Goal: Task Accomplishment & Management: Use online tool/utility

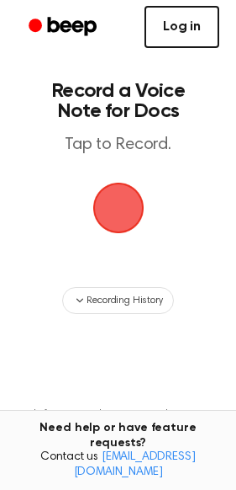
click at [173, 27] on link "Log in" at bounding box center [182, 27] width 75 height 42
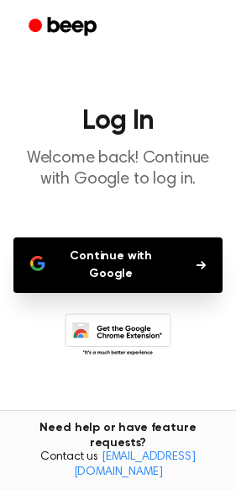
click at [131, 248] on button "Continue with Google" at bounding box center [117, 265] width 209 height 56
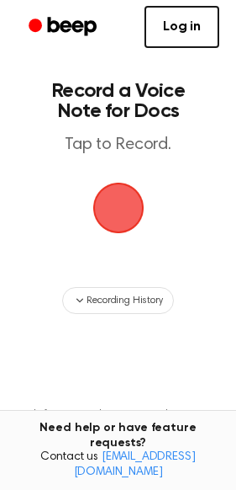
click at [115, 174] on main "Record a Voice Note for Docs Tap to Record. Recording History Tired of copying …" at bounding box center [118, 270] width 236 height 540
click at [114, 213] on span "button" at bounding box center [118, 207] width 47 height 47
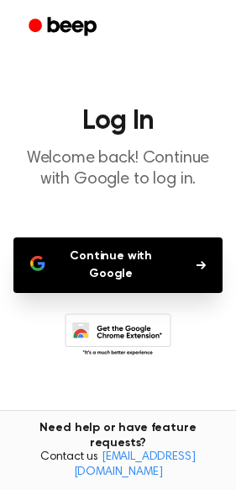
scroll to position [41, 0]
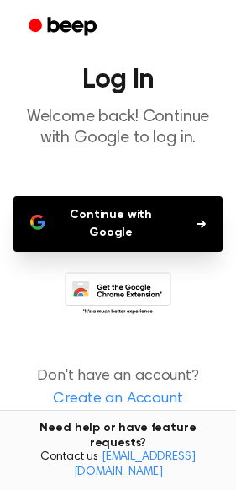
click at [97, 218] on button "Continue with Google" at bounding box center [117, 224] width 209 height 56
